Goal: Download file/media

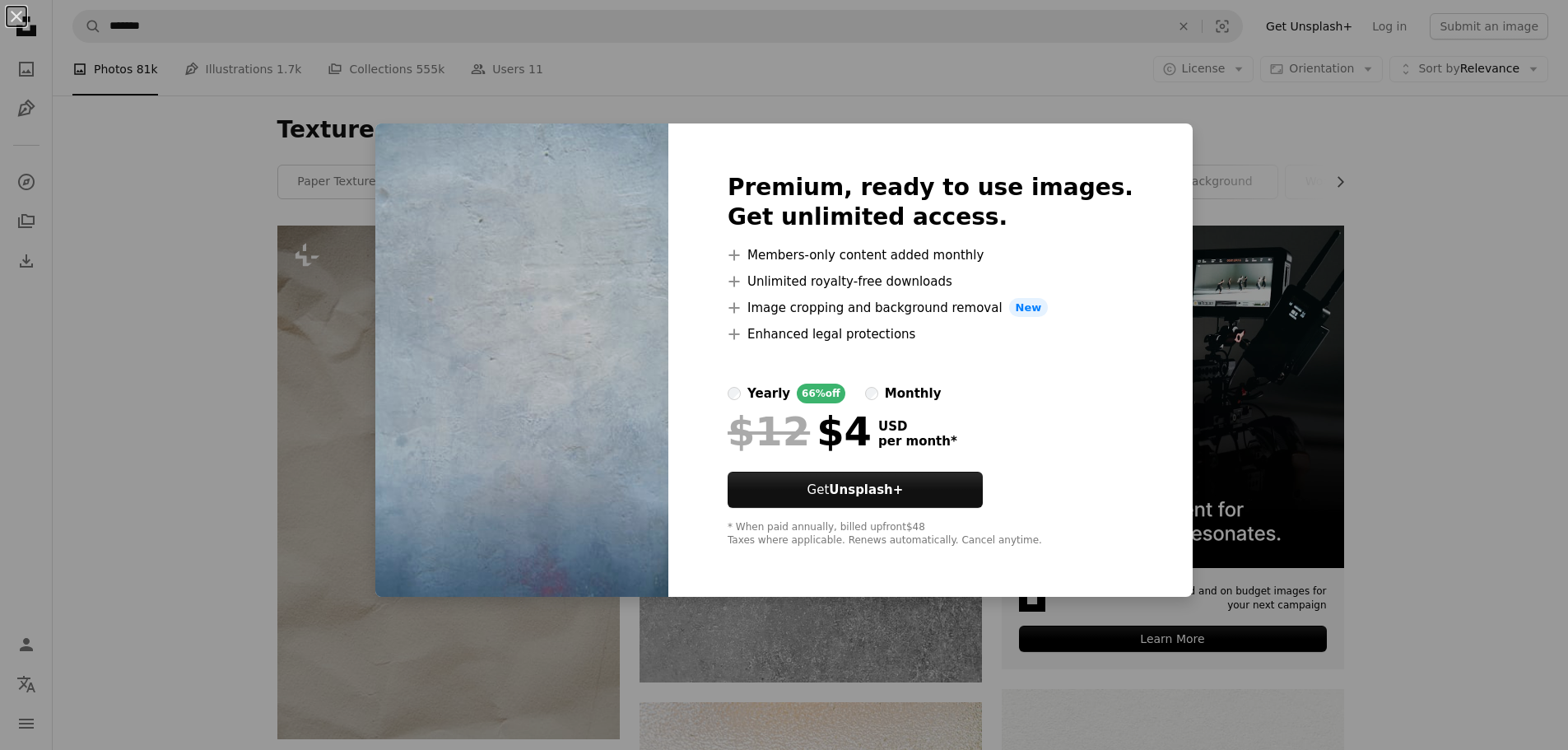
scroll to position [4473, 0]
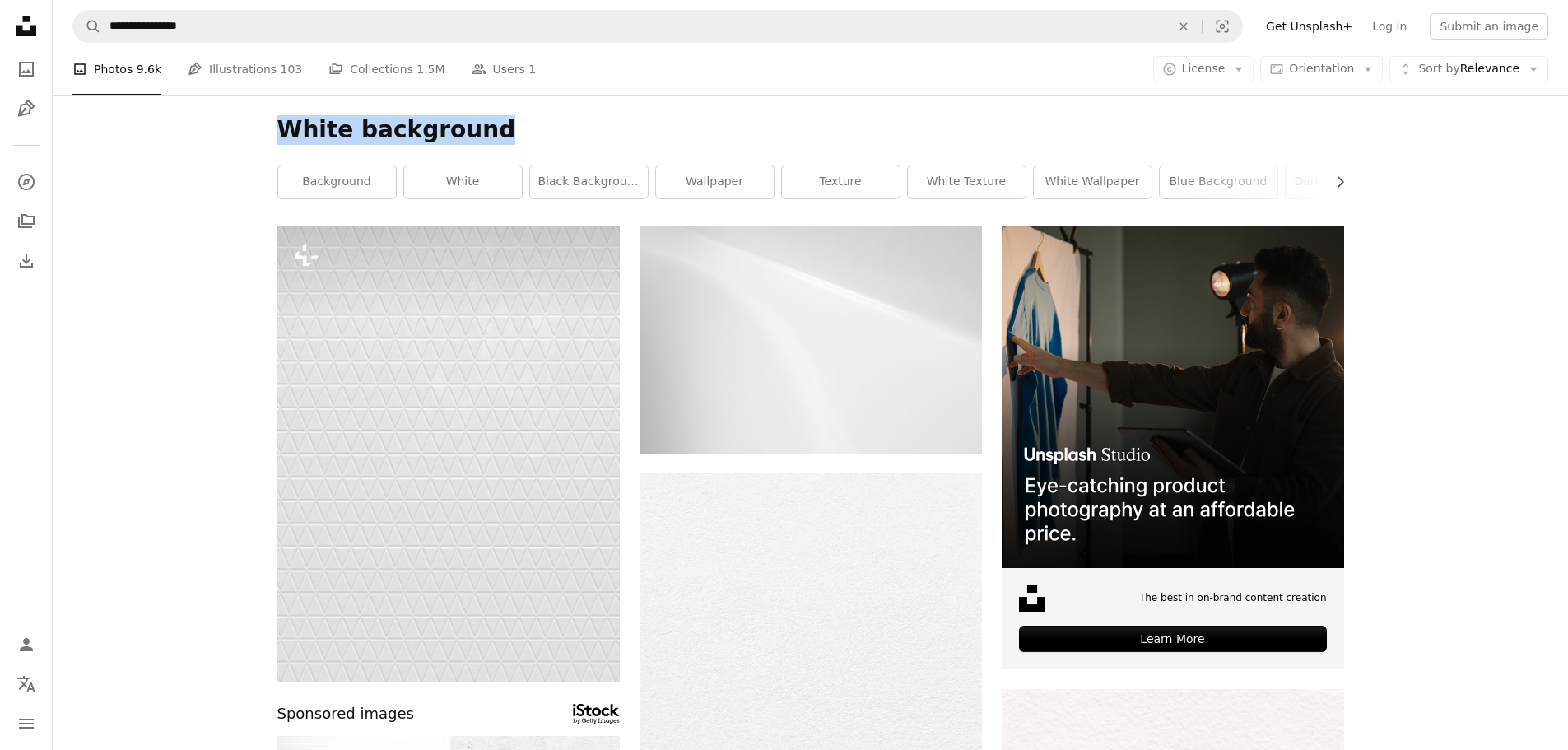
drag, startPoint x: 278, startPoint y: 129, endPoint x: 509, endPoint y: 127, distance: 231.0
click at [509, 127] on h1 "White background" at bounding box center [811, 129] width 1067 height 29
copy h1 "White background"
click at [572, 121] on h1 "White background" at bounding box center [811, 129] width 1067 height 29
